Goal: Task Accomplishment & Management: Manage account settings

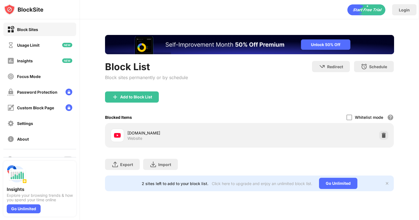
scroll to position [26, 0]
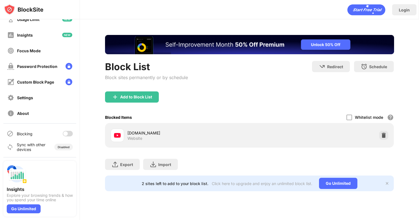
click at [69, 132] on div at bounding box center [68, 134] width 10 height 6
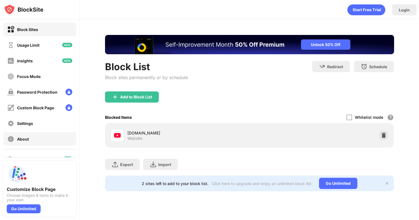
scroll to position [10, 0]
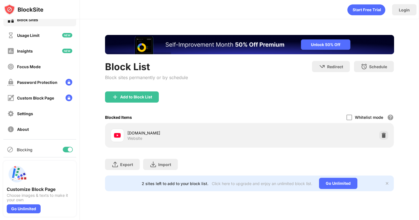
click at [69, 149] on div at bounding box center [70, 150] width 4 height 4
click at [67, 150] on div at bounding box center [65, 150] width 4 height 4
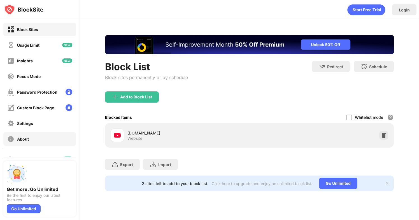
scroll to position [2, 0]
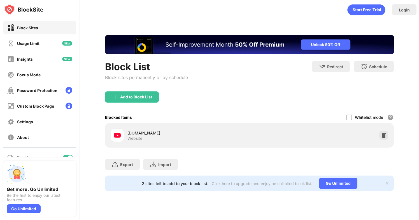
click at [69, 156] on div at bounding box center [70, 158] width 4 height 4
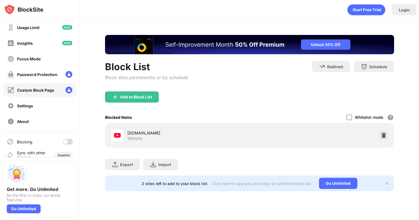
scroll to position [26, 0]
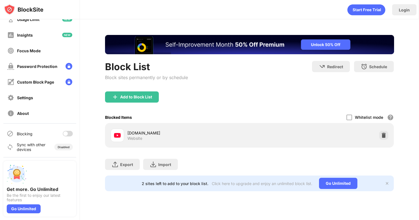
click at [66, 133] on div at bounding box center [65, 134] width 4 height 4
